Goal: Transaction & Acquisition: Purchase product/service

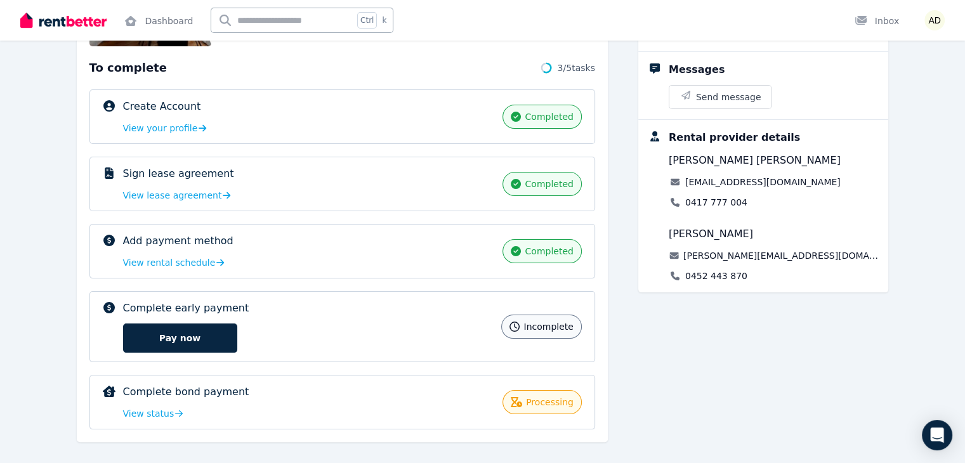
scroll to position [180, 0]
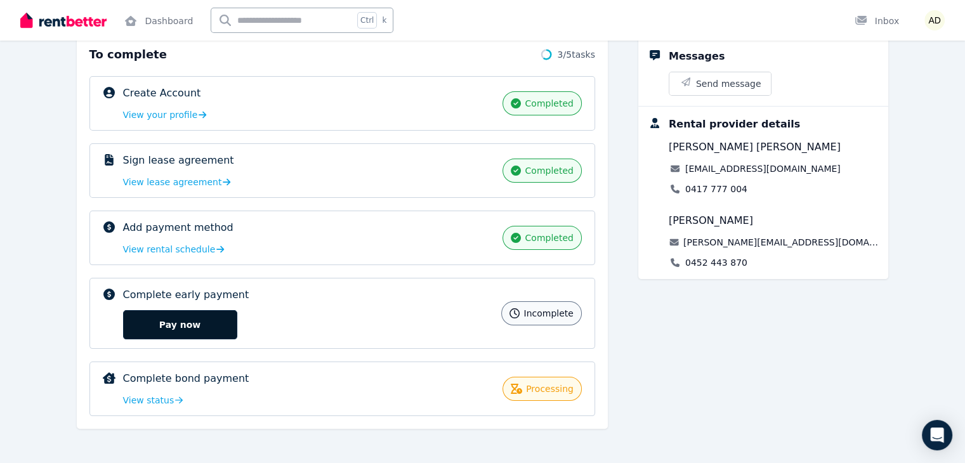
click at [152, 314] on button "Pay now" at bounding box center [180, 324] width 114 height 29
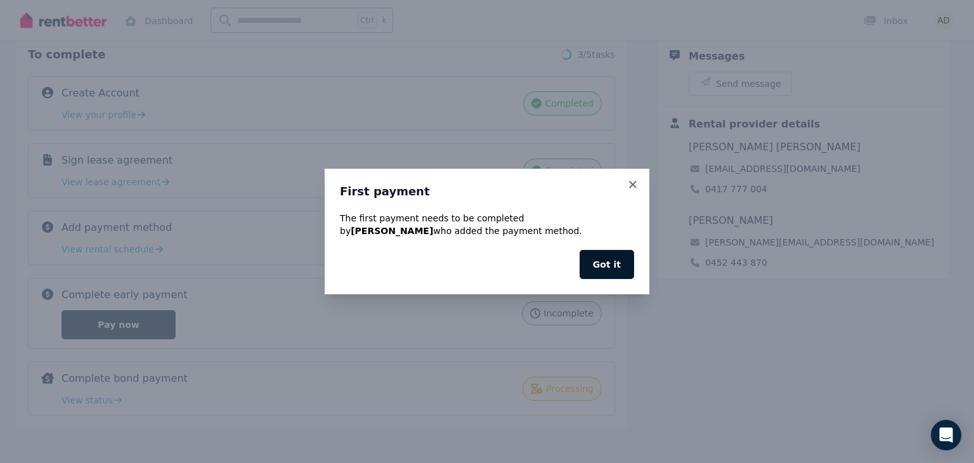
click at [610, 260] on button "Got it" at bounding box center [607, 264] width 55 height 29
